Goal: Check status: Check status

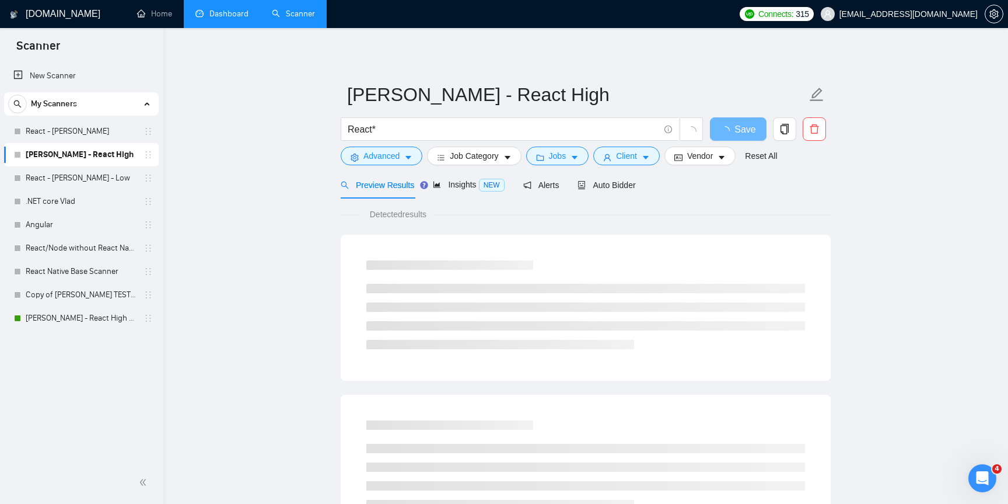
click at [238, 9] on link "Dashboard" at bounding box center [221, 14] width 53 height 10
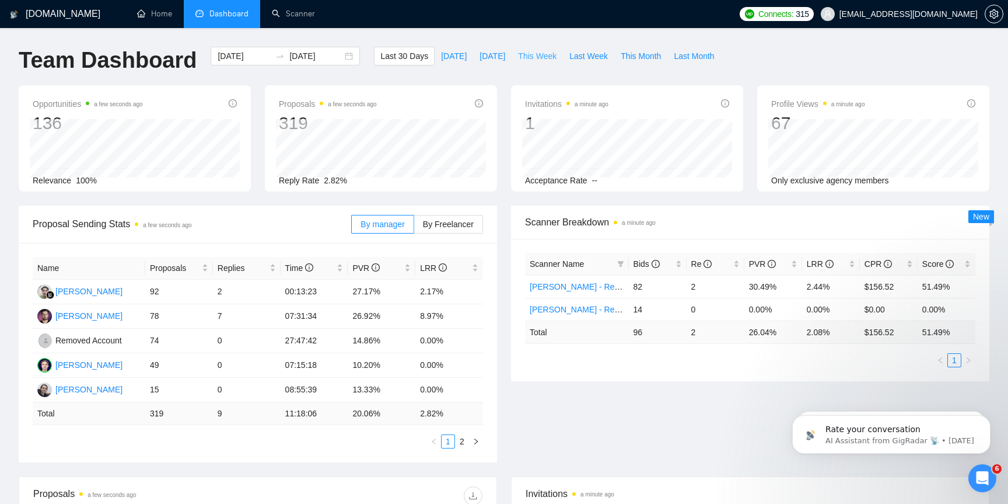
click at [528, 58] on span "This Week" at bounding box center [537, 56] width 39 height 13
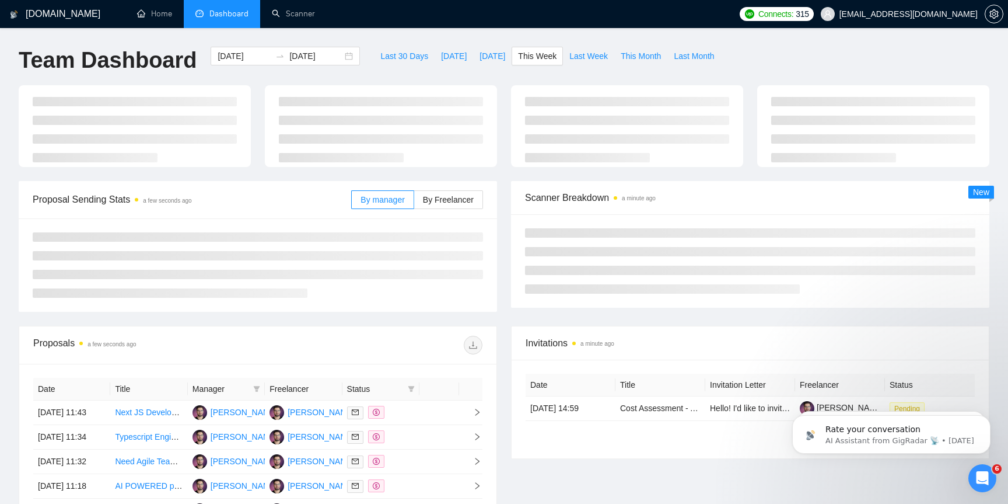
type input "[DATE]"
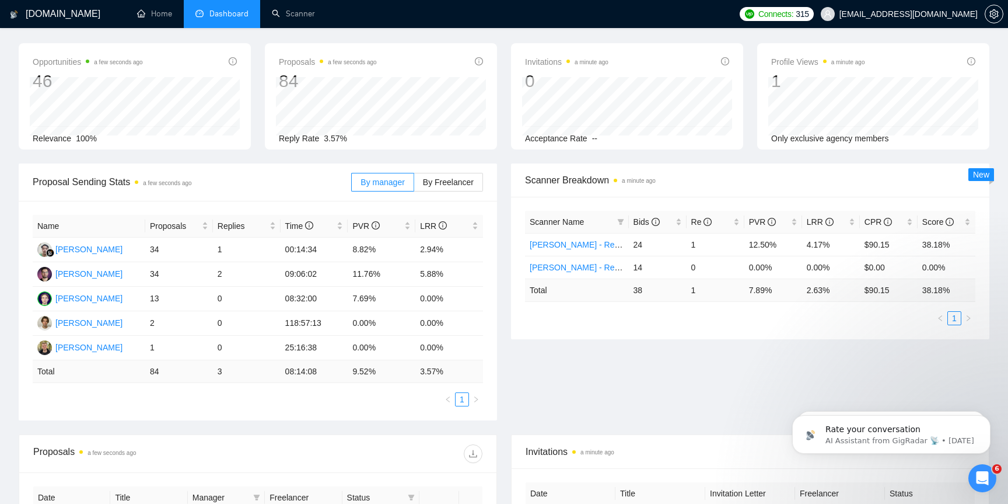
scroll to position [61, 0]
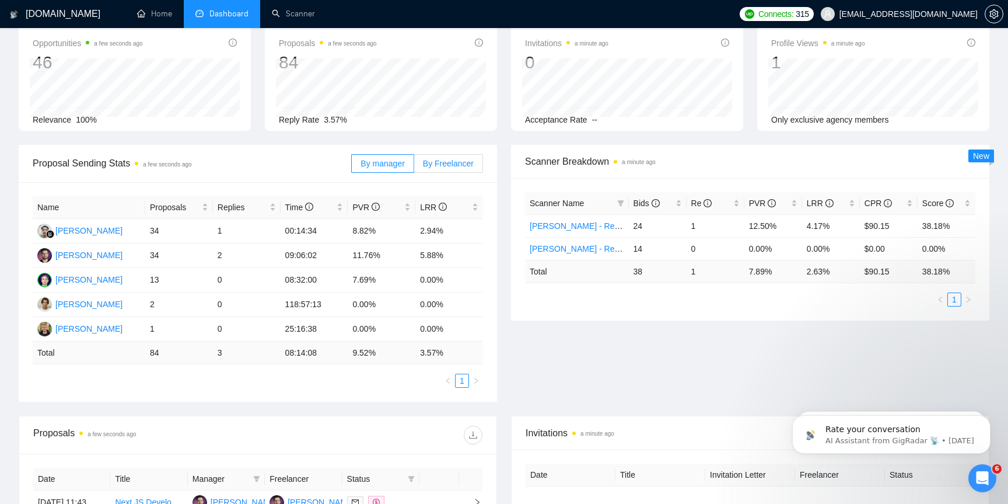
click at [439, 162] on span "By Freelancer" at bounding box center [448, 163] width 51 height 9
click at [414, 166] on input "By Freelancer" at bounding box center [414, 166] width 0 height 0
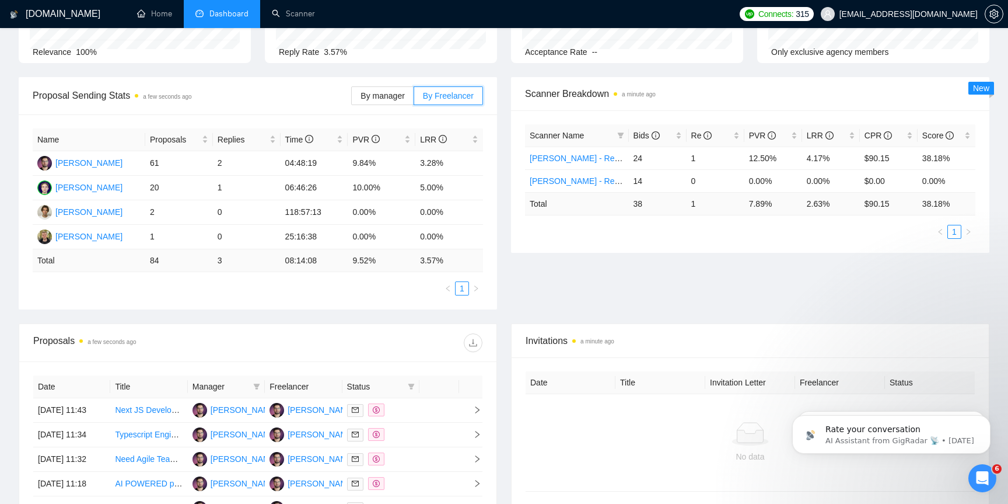
scroll to position [124, 0]
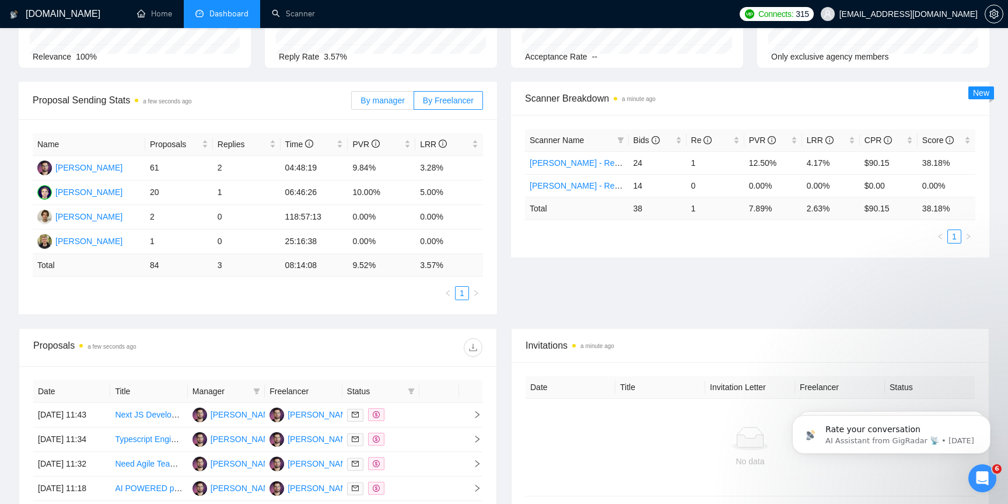
click at [378, 96] on span "By manager" at bounding box center [383, 100] width 44 height 9
click at [352, 103] on input "By manager" at bounding box center [352, 103] width 0 height 0
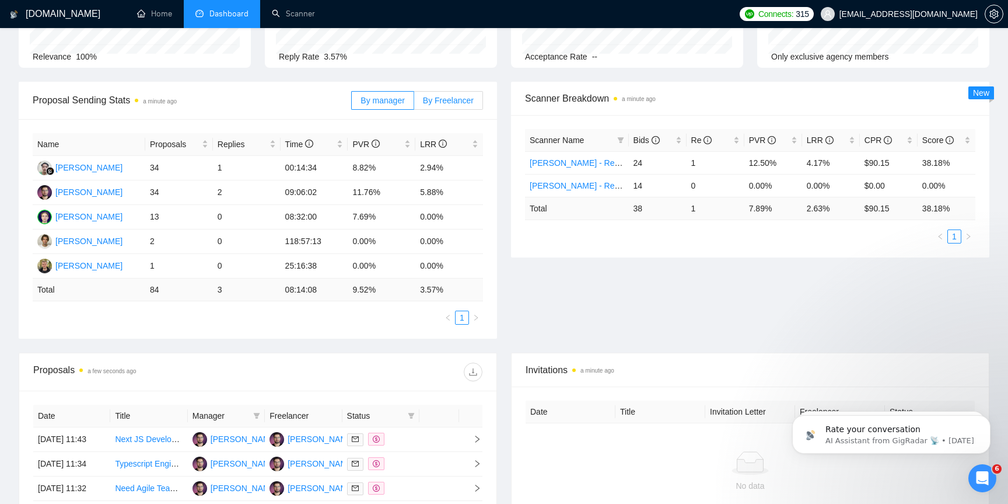
click at [450, 100] on span "By Freelancer" at bounding box center [448, 100] width 51 height 9
click at [414, 103] on input "By Freelancer" at bounding box center [414, 103] width 0 height 0
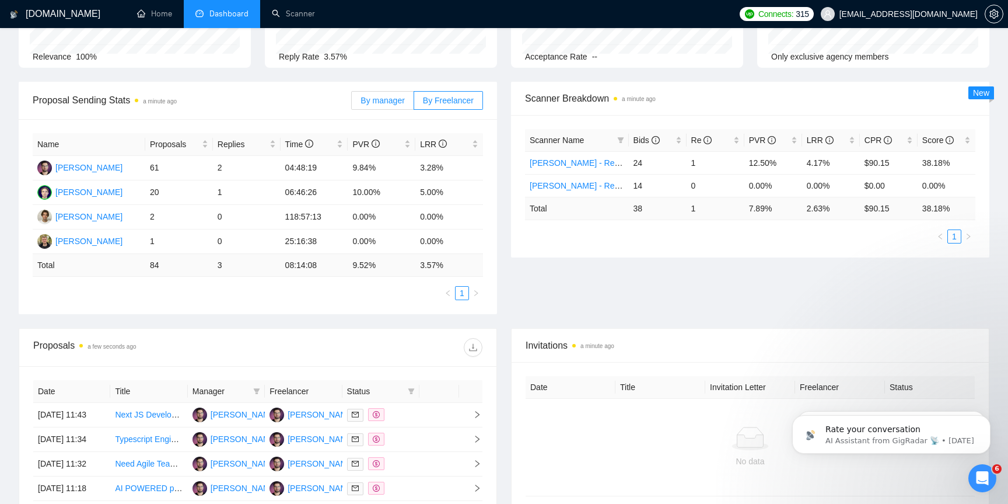
click at [373, 104] on span "By manager" at bounding box center [383, 100] width 44 height 9
click at [352, 103] on input "By manager" at bounding box center [352, 103] width 0 height 0
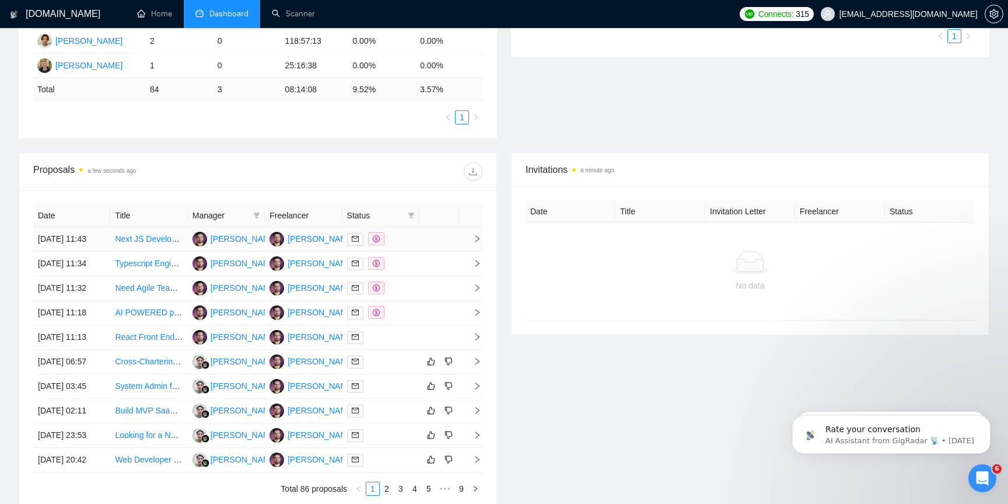
scroll to position [0, 0]
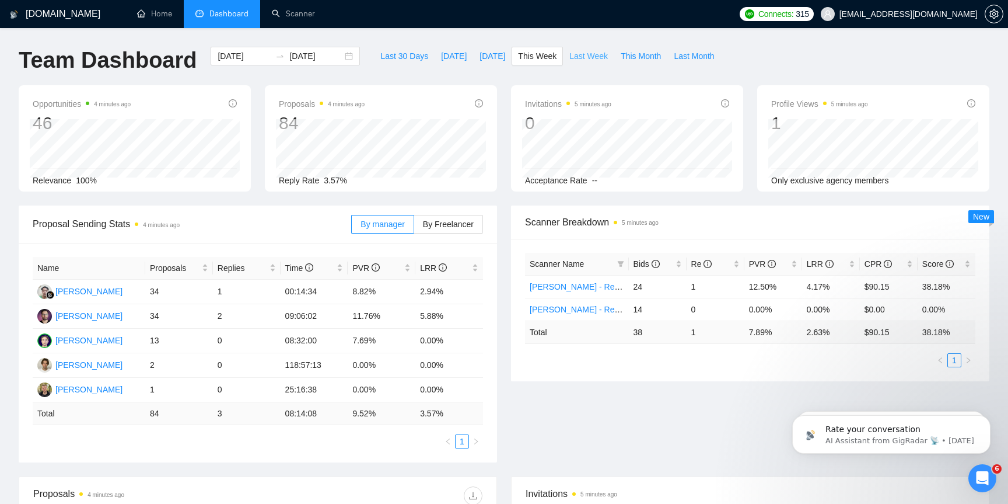
click at [590, 58] on span "Last Week" at bounding box center [588, 56] width 39 height 13
type input "[DATE]"
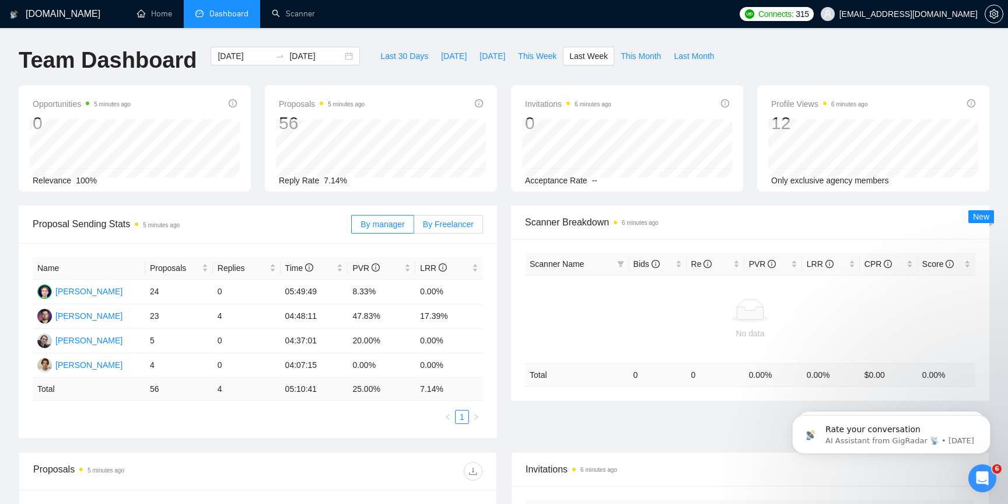
click at [464, 228] on span "By Freelancer" at bounding box center [448, 223] width 51 height 9
click at [414, 227] on input "By Freelancer" at bounding box center [414, 227] width 0 height 0
